Goal: Task Accomplishment & Management: Understand process/instructions

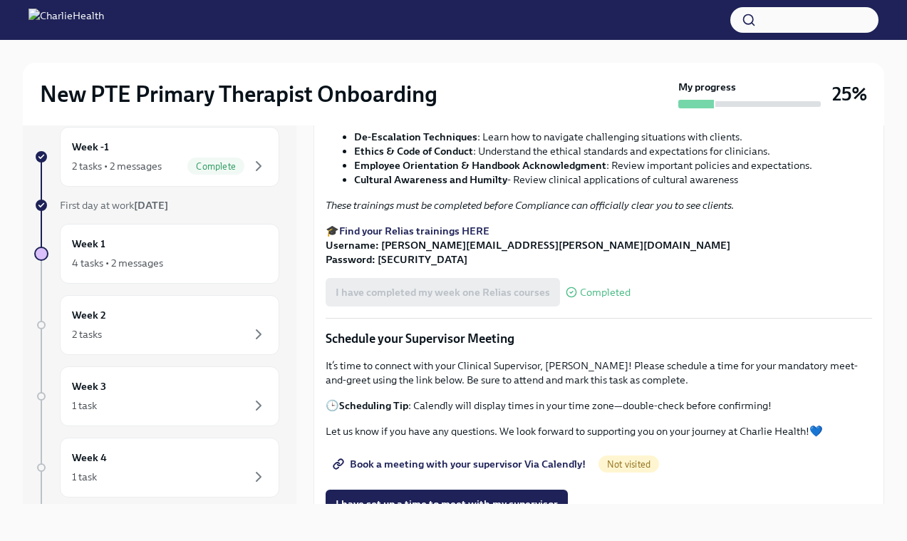
scroll to position [830, 0]
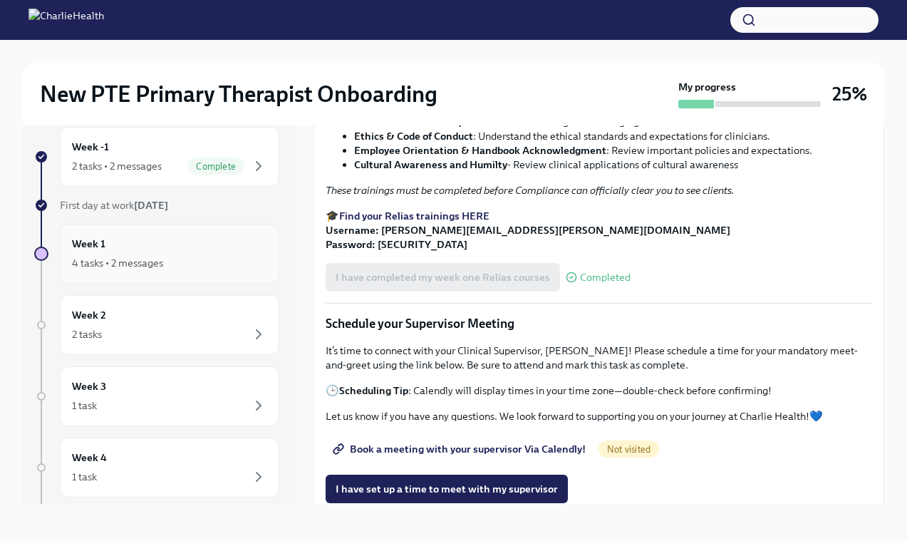
click at [124, 242] on div "Week 1 4 tasks • 2 messages" at bounding box center [169, 254] width 195 height 36
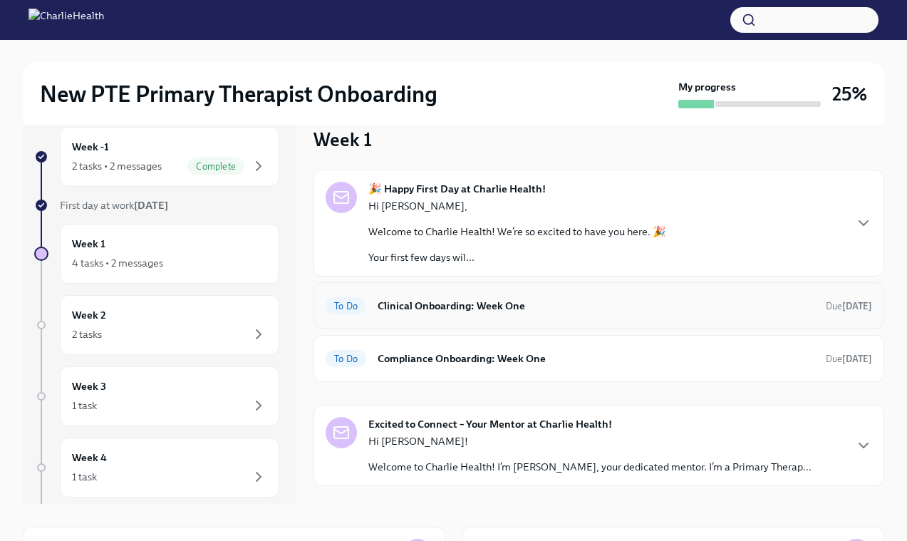
click at [479, 306] on h6 "Clinical Onboarding: Week One" at bounding box center [596, 306] width 437 height 16
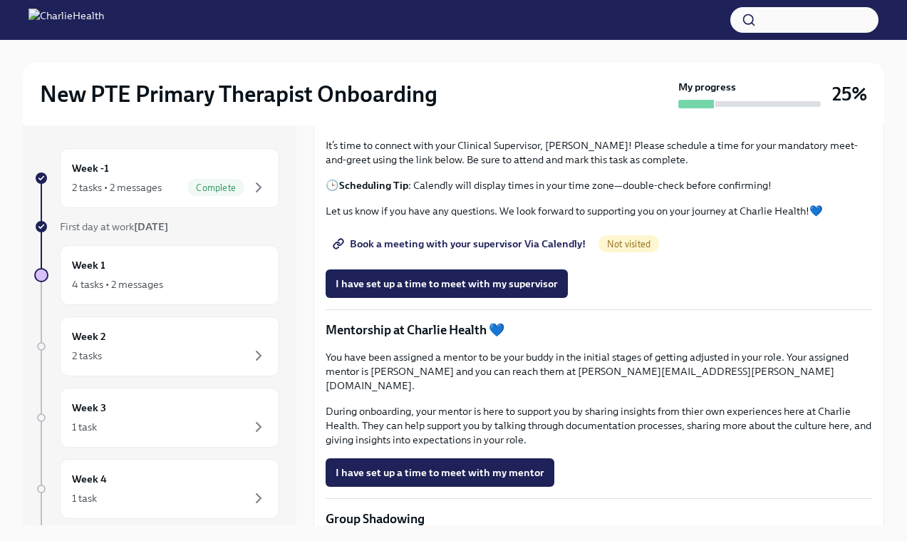
scroll to position [1060, 0]
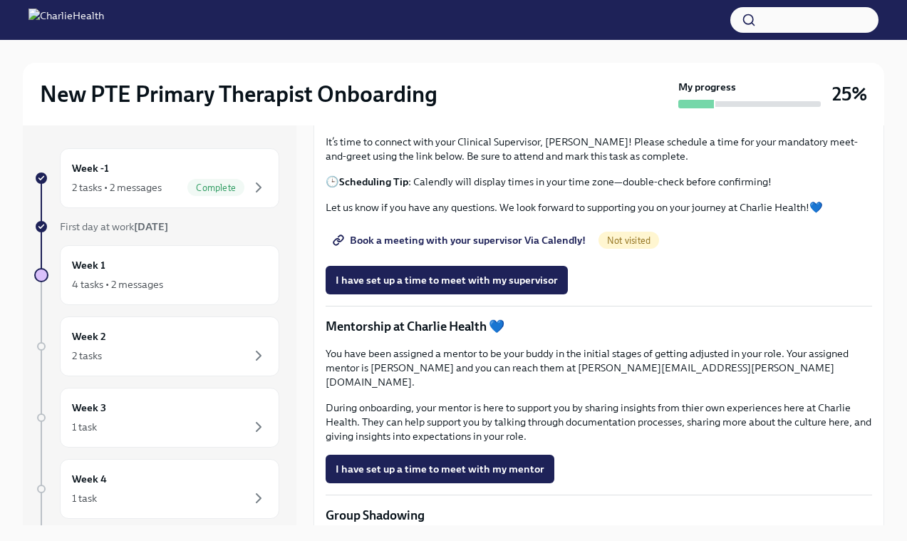
click at [493, 247] on span "Book a meeting with your supervisor Via Calendly!" at bounding box center [461, 240] width 250 height 14
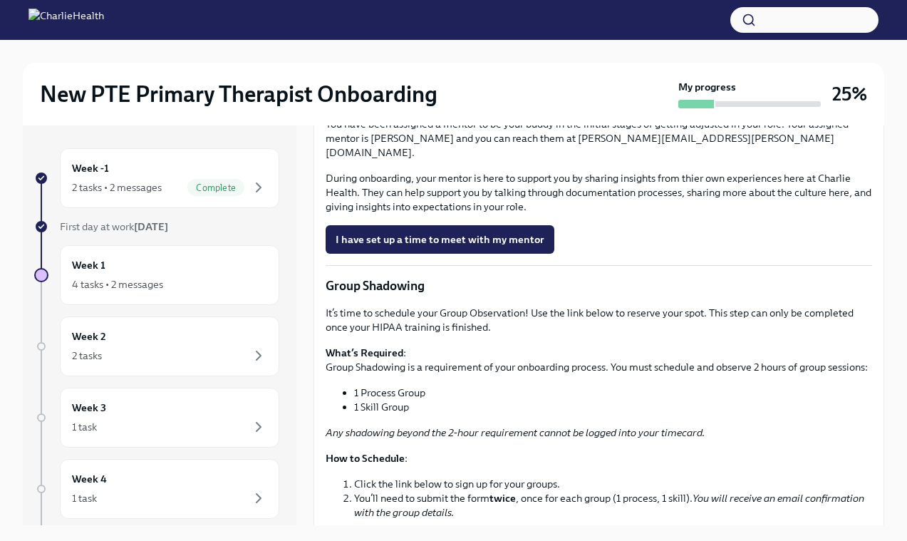
scroll to position [1254, 0]
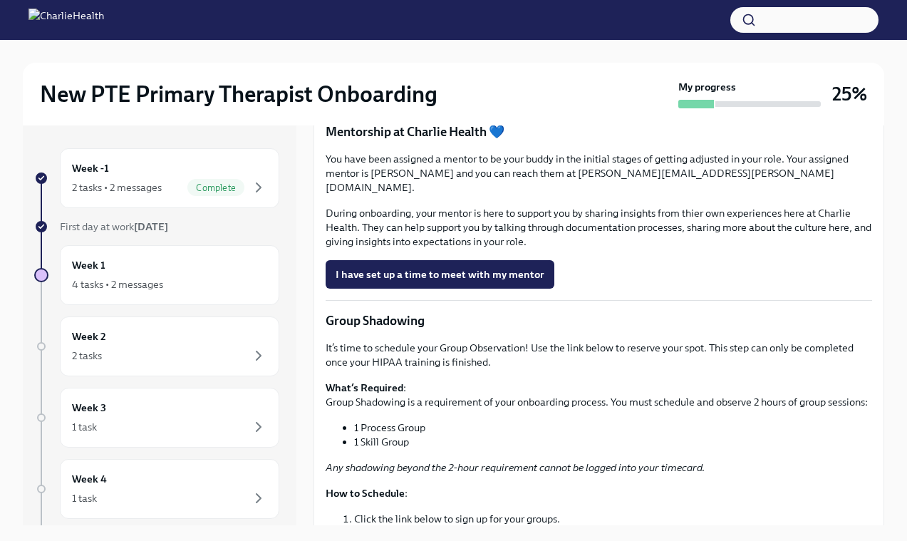
click at [425, 100] on button "I have set up a time to meet with my supervisor" at bounding box center [447, 85] width 242 height 29
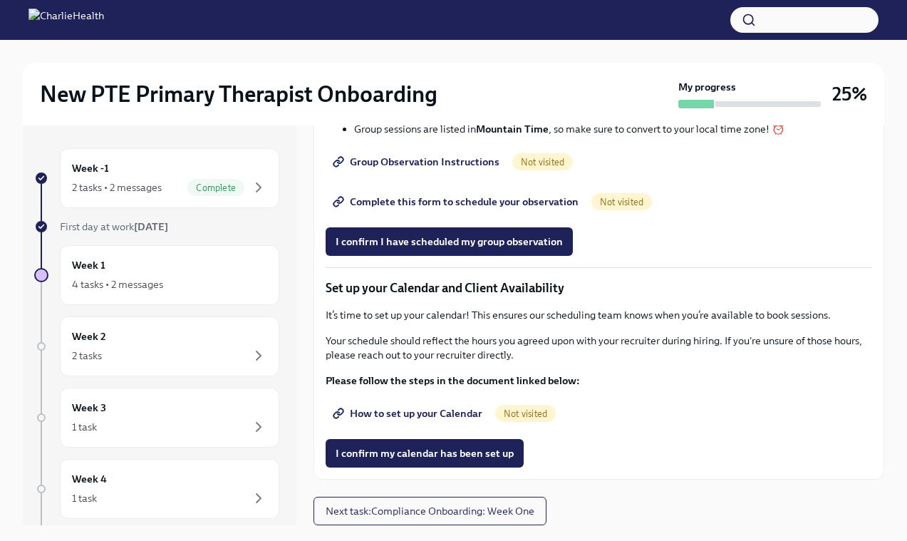
scroll to position [1924, 0]
click at [414, 410] on span "How to set up your Calendar" at bounding box center [409, 413] width 147 height 14
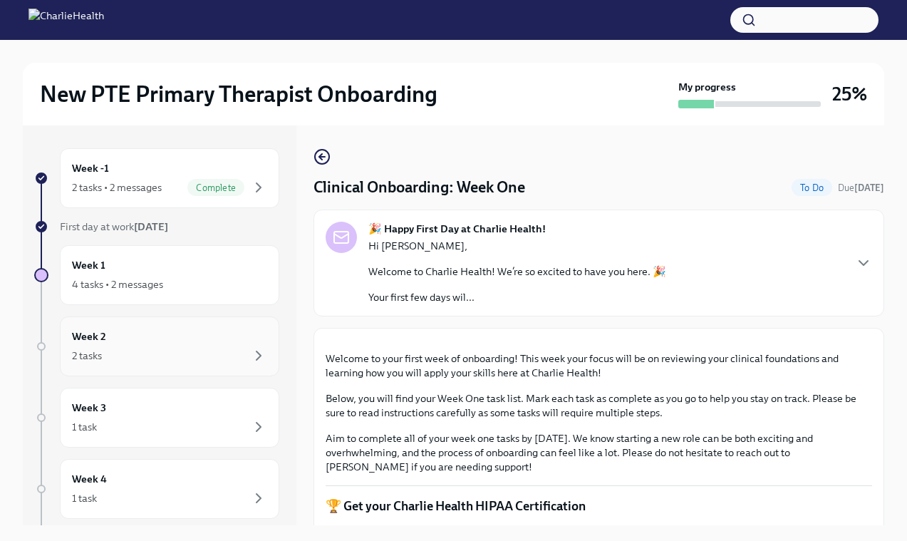
click at [170, 341] on div "Week 2 2 tasks" at bounding box center [169, 347] width 195 height 36
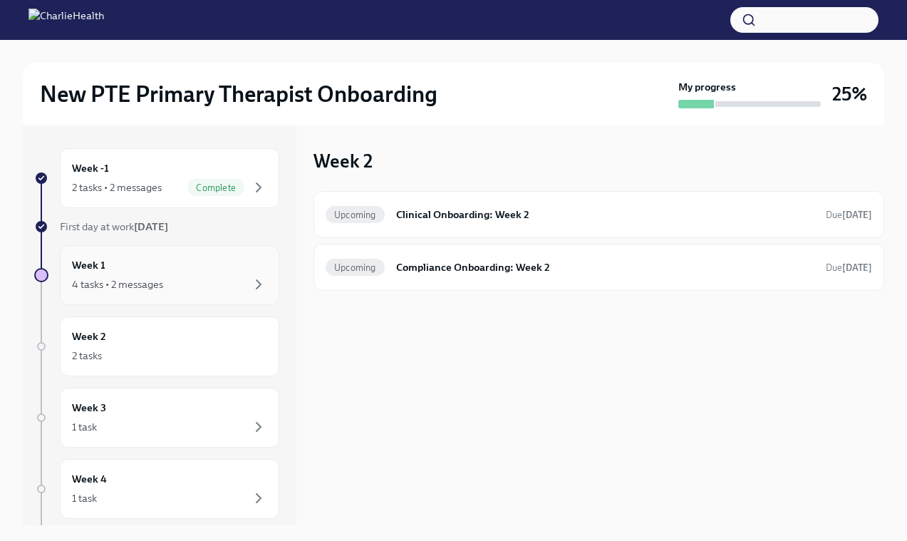
click at [184, 264] on div "Week 1 4 tasks • 2 messages" at bounding box center [169, 275] width 195 height 36
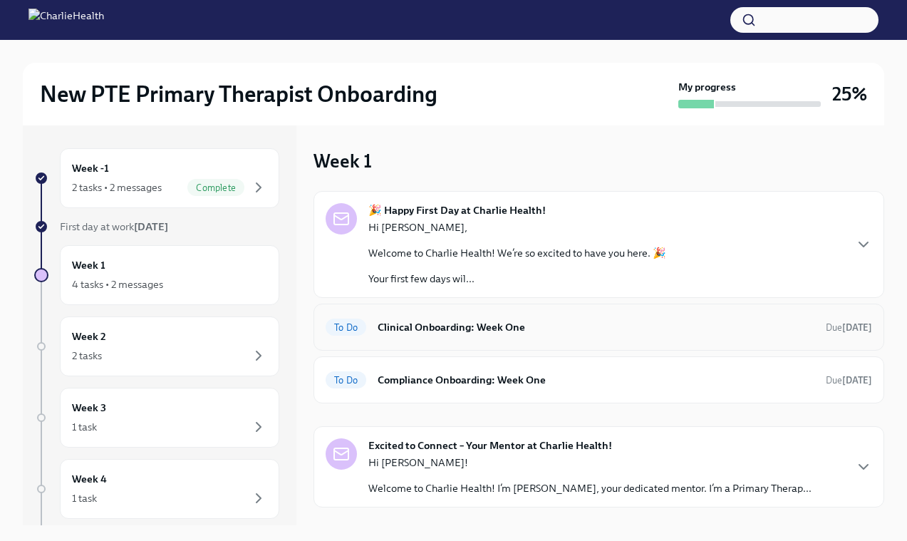
click at [455, 327] on h6 "Clinical Onboarding: Week One" at bounding box center [596, 327] width 437 height 16
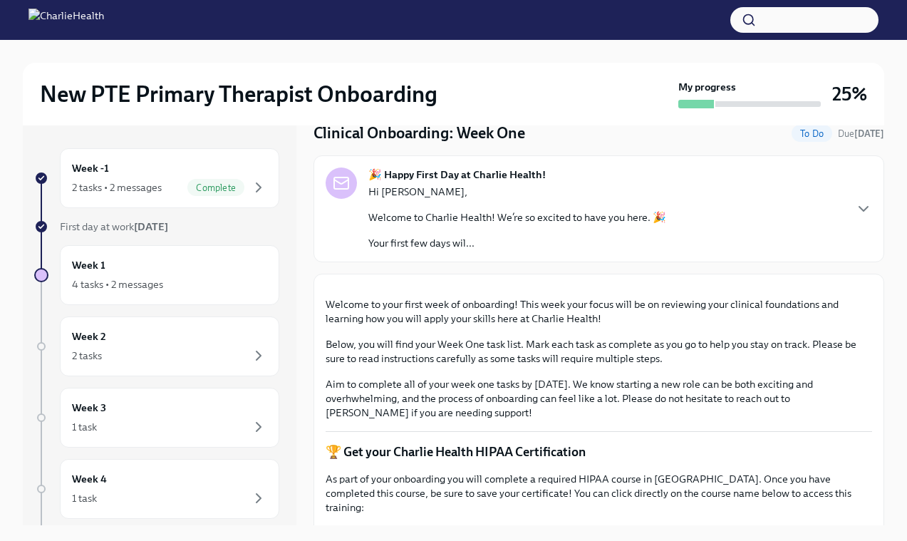
scroll to position [46, 0]
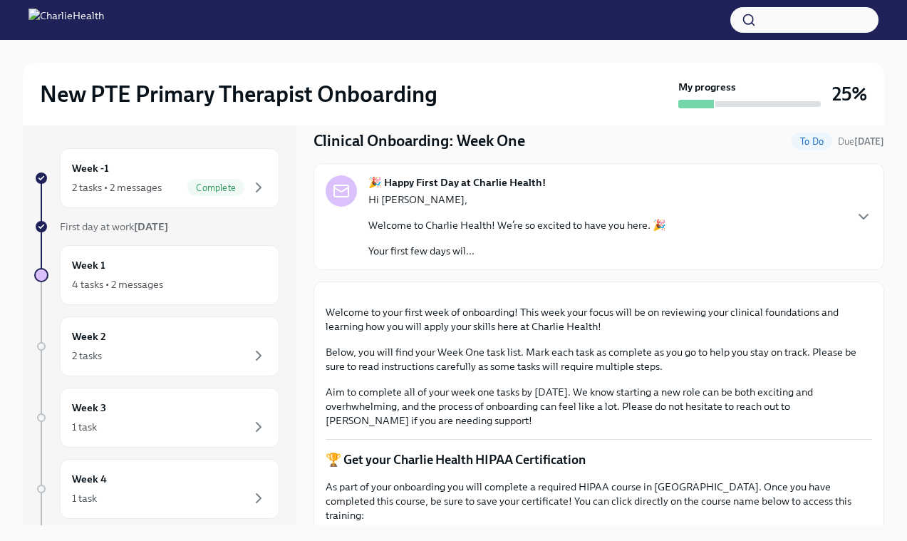
click at [853, 225] on div "🎉 Happy First Day at Charlie Health! Hi [PERSON_NAME], Welcome to Charlie Healt…" at bounding box center [599, 216] width 547 height 83
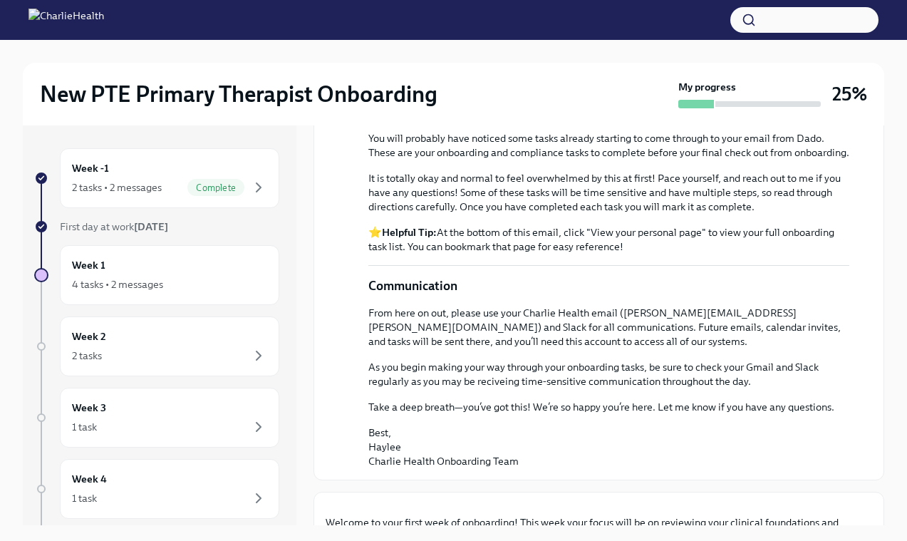
scroll to position [599, 0]
click at [418, 63] on em "Here" at bounding box center [418, 57] width 22 height 13
click at [419, 78] on em "Here" at bounding box center [418, 71] width 22 height 13
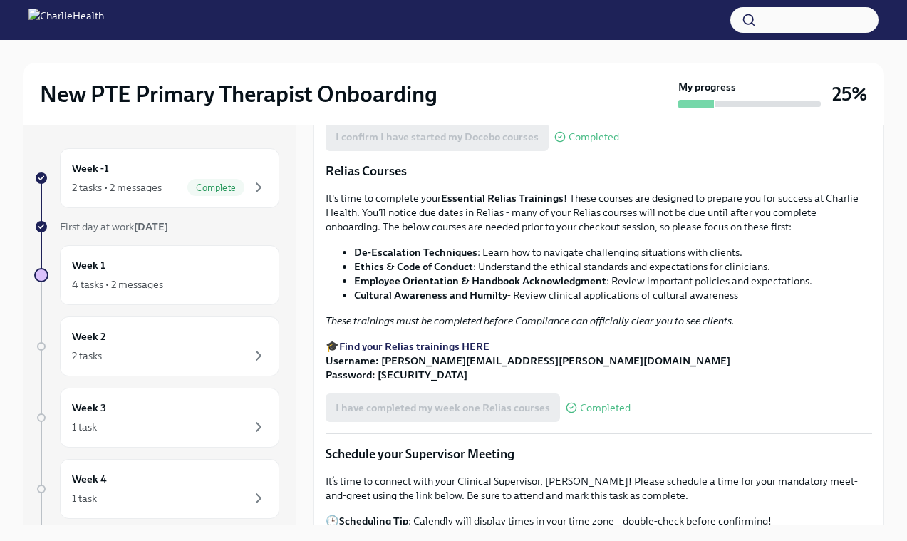
scroll to position [1485, 0]
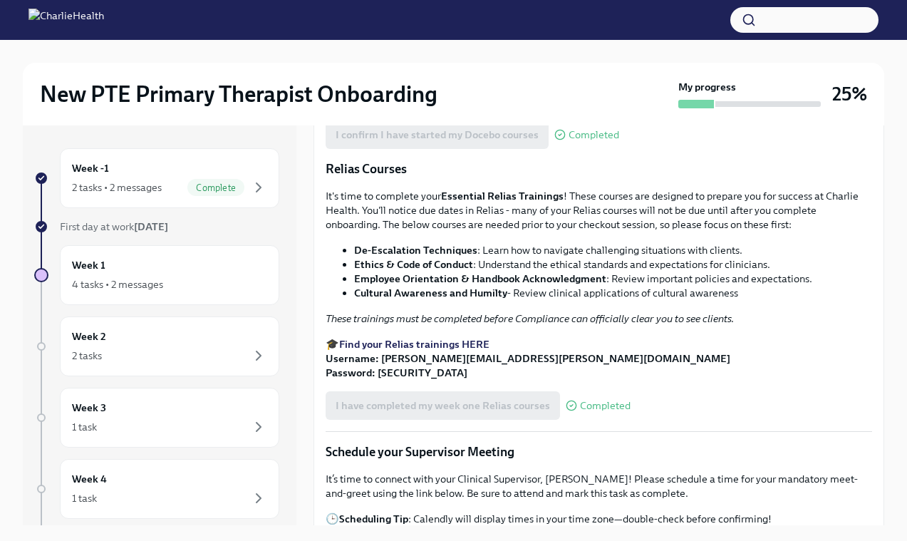
click at [0, 0] on input "Upload HIPAA Certification" at bounding box center [0, 0] width 0 height 0
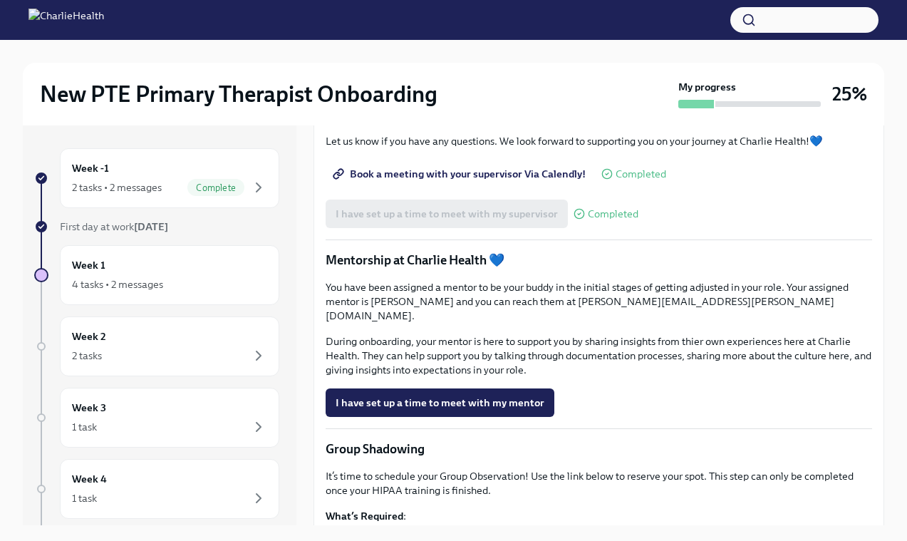
scroll to position [1890, 0]
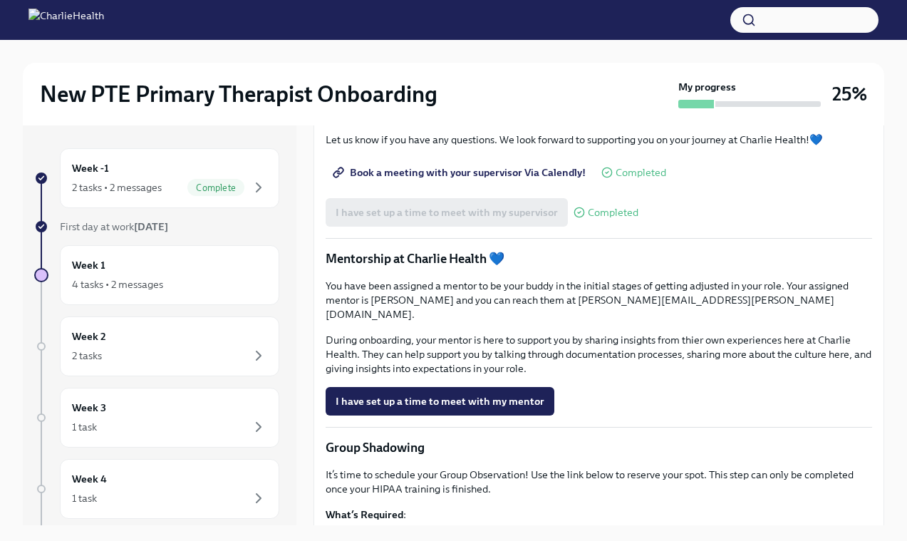
drag, startPoint x: 388, startPoint y: 314, endPoint x: 532, endPoint y: 314, distance: 143.3
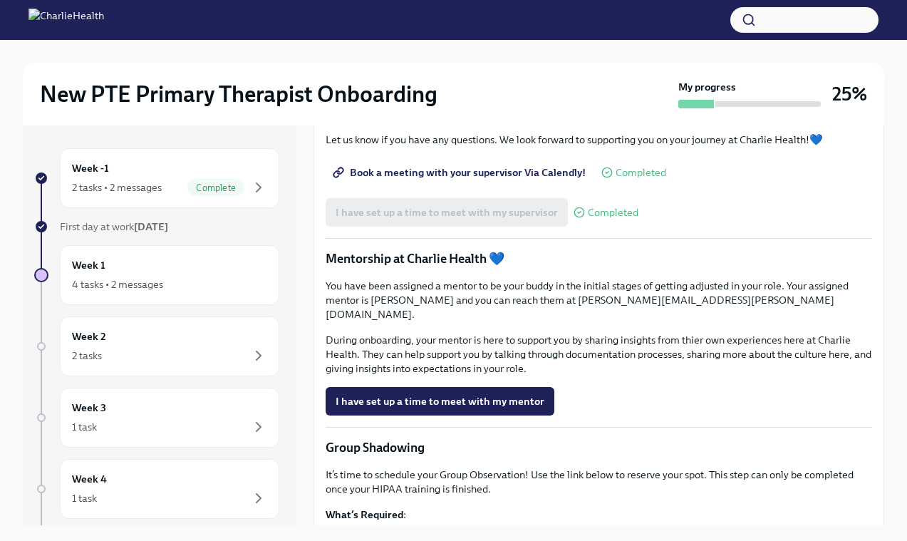
drag, startPoint x: 380, startPoint y: 316, endPoint x: 530, endPoint y: 313, distance: 150.4
drag, startPoint x: 383, startPoint y: 313, endPoint x: 530, endPoint y: 316, distance: 147.6
drag, startPoint x: 383, startPoint y: 317, endPoint x: 531, endPoint y: 316, distance: 147.5
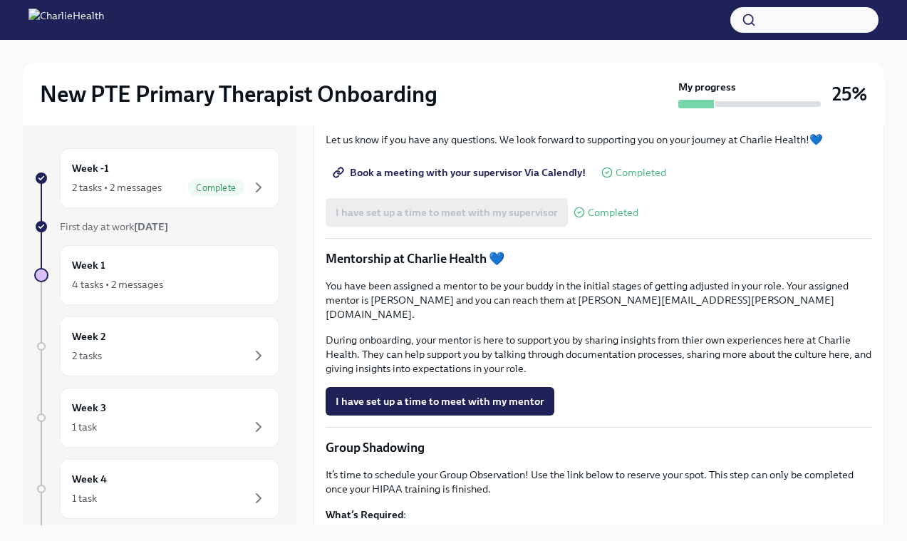
drag, startPoint x: 417, startPoint y: 312, endPoint x: 386, endPoint y: 309, distance: 31.6
drag, startPoint x: 381, startPoint y: 311, endPoint x: 526, endPoint y: 319, distance: 144.9
